Goal: Task Accomplishment & Management: Use online tool/utility

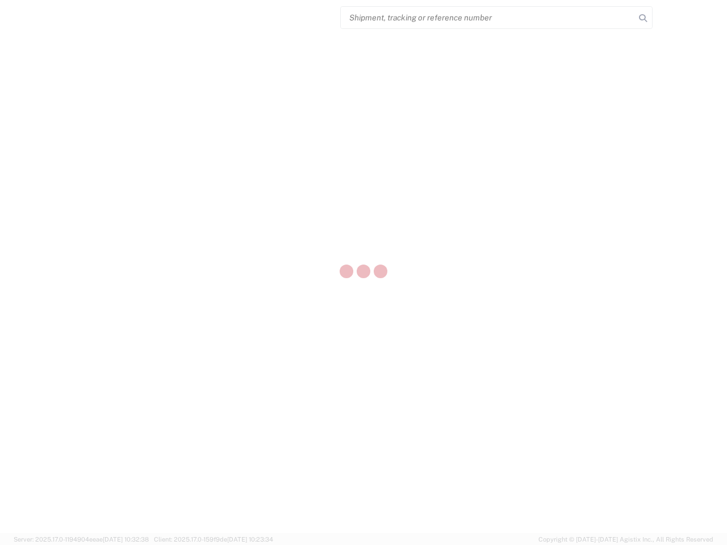
select select "US"
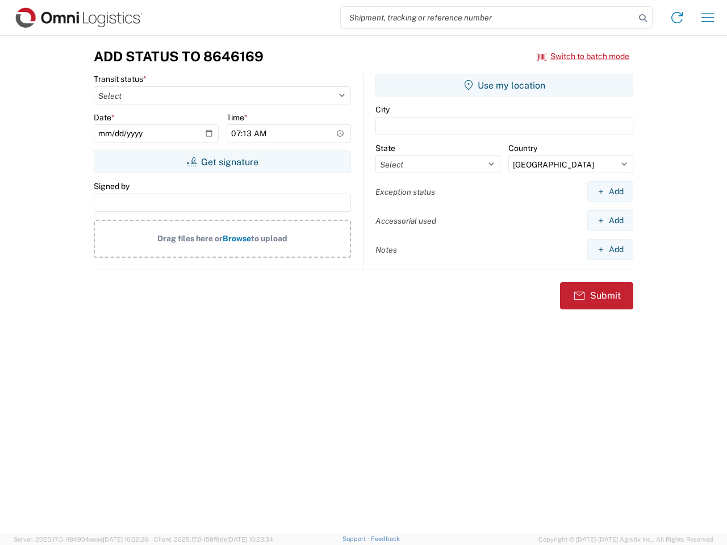
click at [488, 18] on input "search" at bounding box center [488, 18] width 294 height 22
click at [643, 18] on icon at bounding box center [643, 18] width 16 height 16
click at [677, 18] on icon at bounding box center [677, 18] width 18 height 18
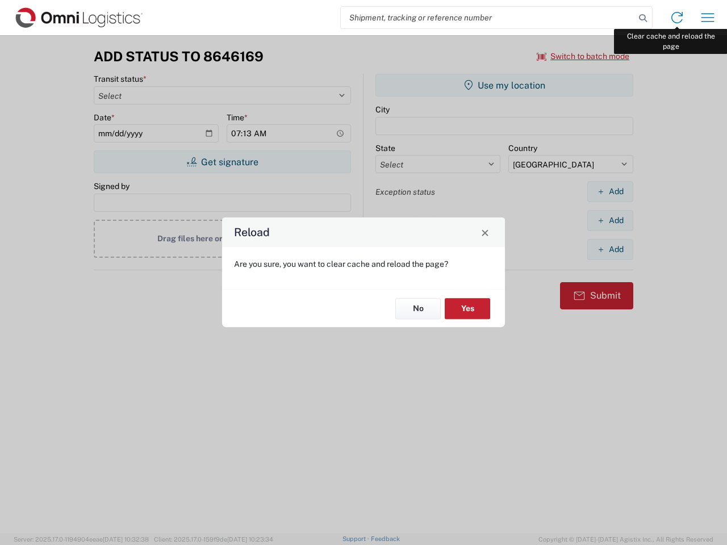
click at [708, 18] on div "Reload Are you sure, you want to clear cache and reload the page? No Yes" at bounding box center [363, 272] width 727 height 545
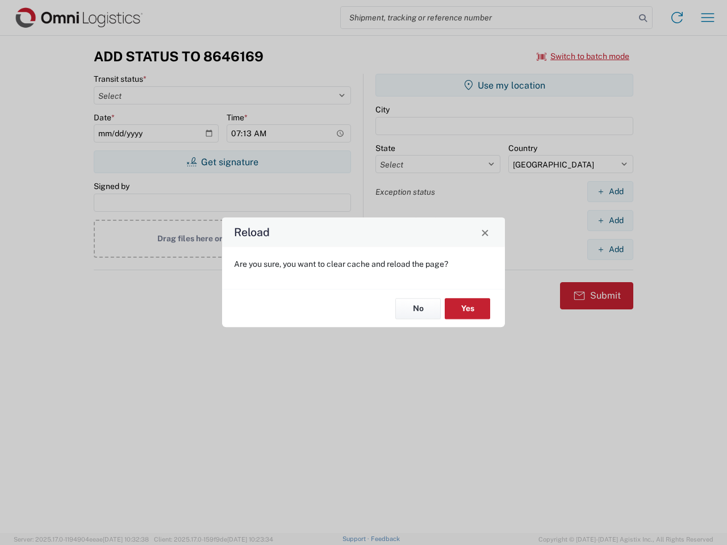
click at [584, 56] on div "Reload Are you sure, you want to clear cache and reload the page? No Yes" at bounding box center [363, 272] width 727 height 545
click at [222, 162] on div "Reload Are you sure, you want to clear cache and reload the page? No Yes" at bounding box center [363, 272] width 727 height 545
click at [505, 85] on div "Reload Are you sure, you want to clear cache and reload the page? No Yes" at bounding box center [363, 272] width 727 height 545
click at [610, 191] on div "Reload Are you sure, you want to clear cache and reload the page? No Yes" at bounding box center [363, 272] width 727 height 545
click at [610, 220] on div "Reload Are you sure, you want to clear cache and reload the page? No Yes" at bounding box center [363, 272] width 727 height 545
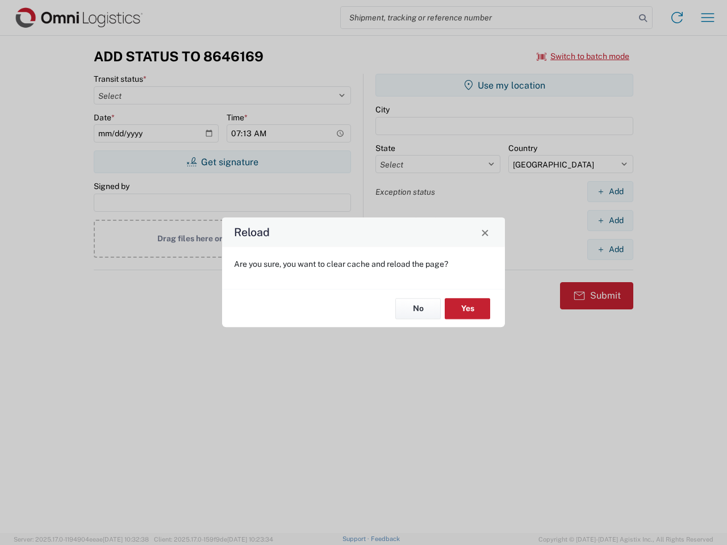
click at [610, 249] on div "Reload Are you sure, you want to clear cache and reload the page? No Yes" at bounding box center [363, 272] width 727 height 545
